Goal: Task Accomplishment & Management: Manage account settings

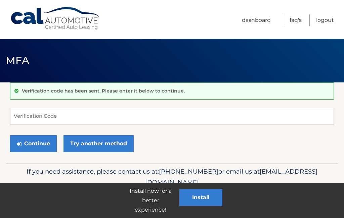
click at [87, 97] on div "Verification code has been sent. Please enter it below to continue." at bounding box center [172, 90] width 324 height 17
click at [40, 112] on input "Verification Code" at bounding box center [172, 115] width 324 height 17
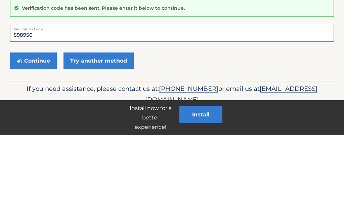
type input "598956"
click at [44, 135] on button "Continue" at bounding box center [33, 143] width 47 height 17
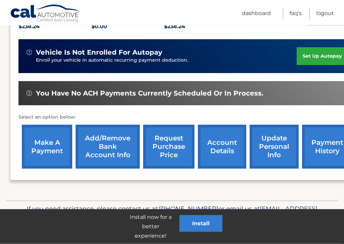
scroll to position [155, 0]
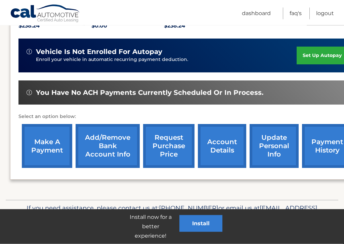
click at [43, 146] on link "make a payment" at bounding box center [47, 147] width 50 height 44
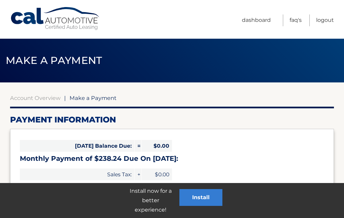
select select "NmE5NWNlOTEtNzEwMS00Y2FjLWFjYWItNzBkYmUxZDIzNjNl"
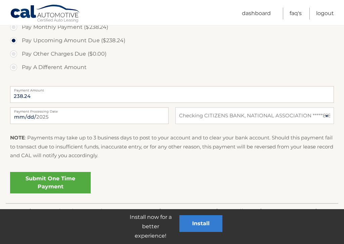
scroll to position [230, 0]
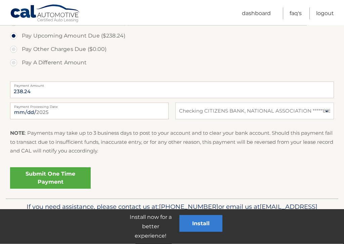
click at [55, 177] on link "Submit One Time Payment" at bounding box center [50, 178] width 81 height 21
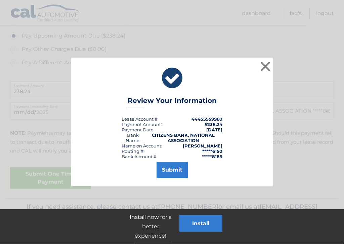
scroll to position [230, 0]
click at [180, 170] on button "Submit" at bounding box center [171, 170] width 31 height 16
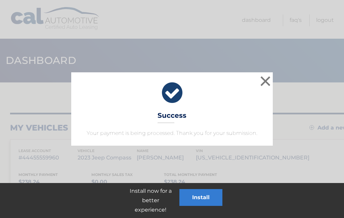
click at [268, 79] on button "×" at bounding box center [265, 80] width 13 height 13
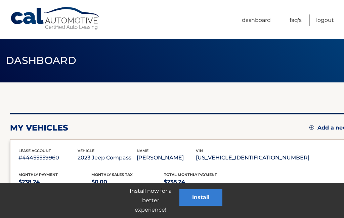
click at [331, 20] on link "Logout" at bounding box center [325, 20] width 18 height 12
